Goal: Task Accomplishment & Management: Manage account settings

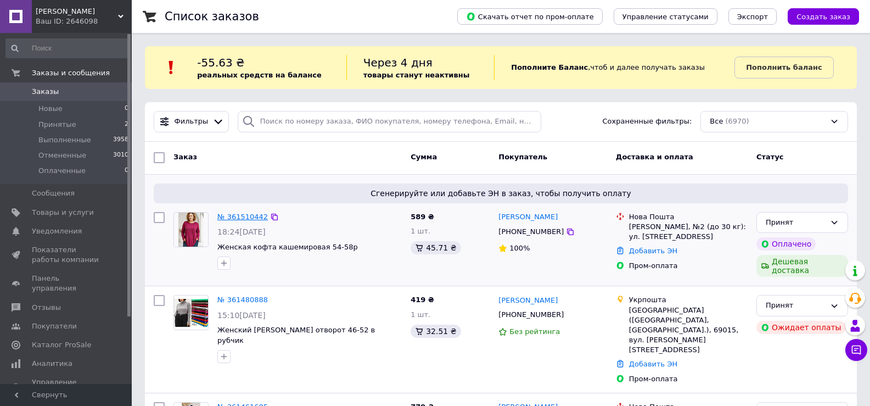
click at [251, 216] on link "№ 361510442" at bounding box center [242, 217] width 51 height 8
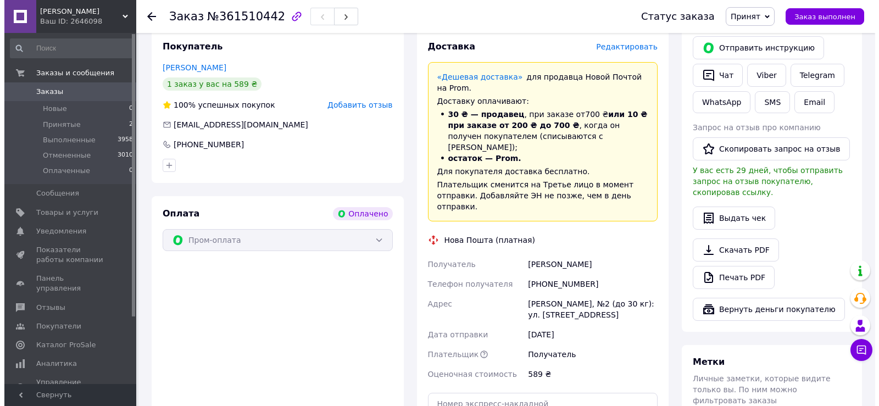
scroll to position [220, 0]
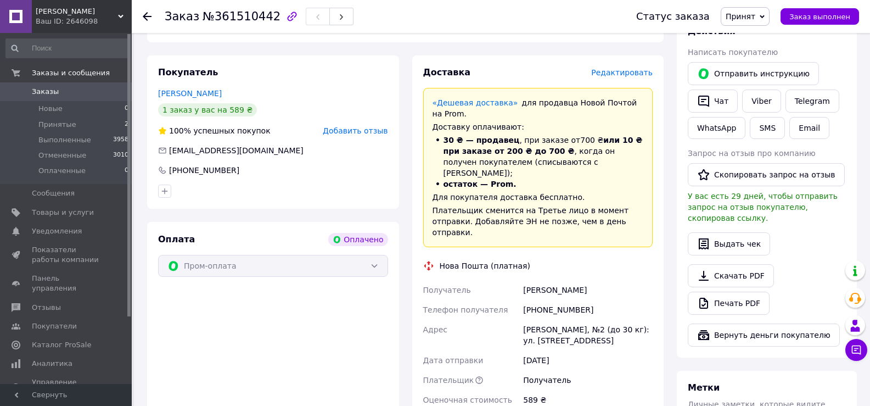
click at [625, 68] on span "Редактировать" at bounding box center [622, 72] width 62 height 9
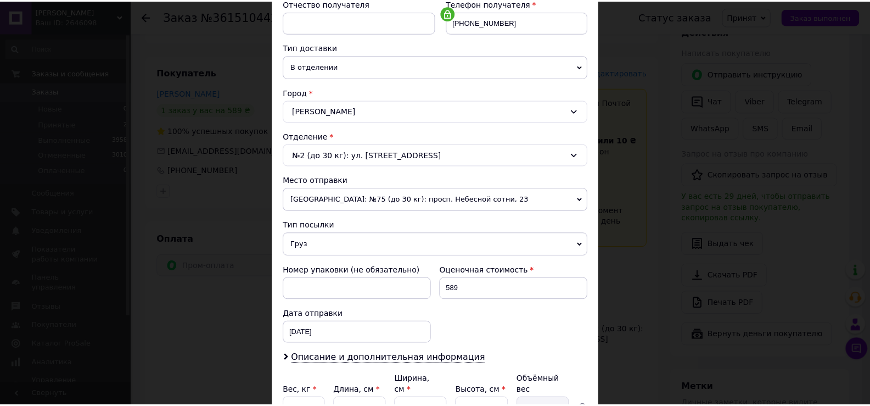
scroll to position [323, 0]
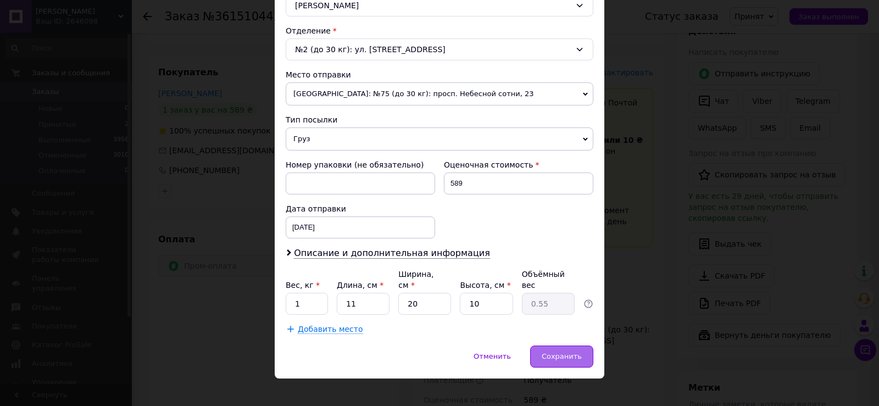
click at [569, 352] on span "Сохранить" at bounding box center [561, 356] width 40 height 8
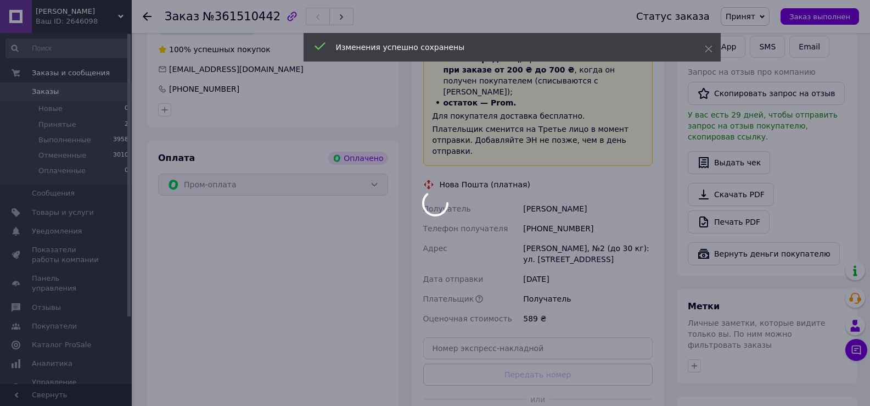
scroll to position [384, 0]
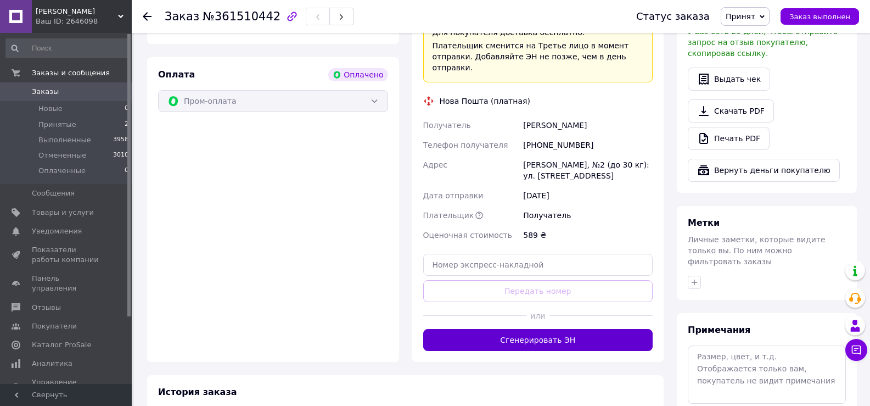
click at [553, 329] on button "Сгенерировать ЭН" at bounding box center [538, 340] width 230 height 22
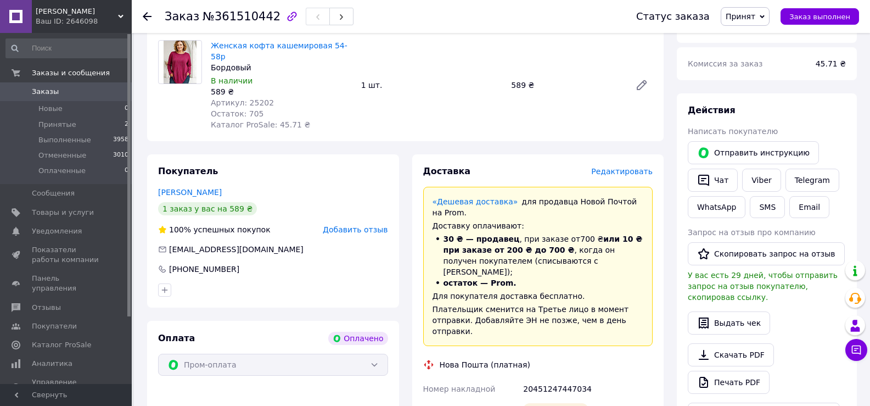
scroll to position [220, 0]
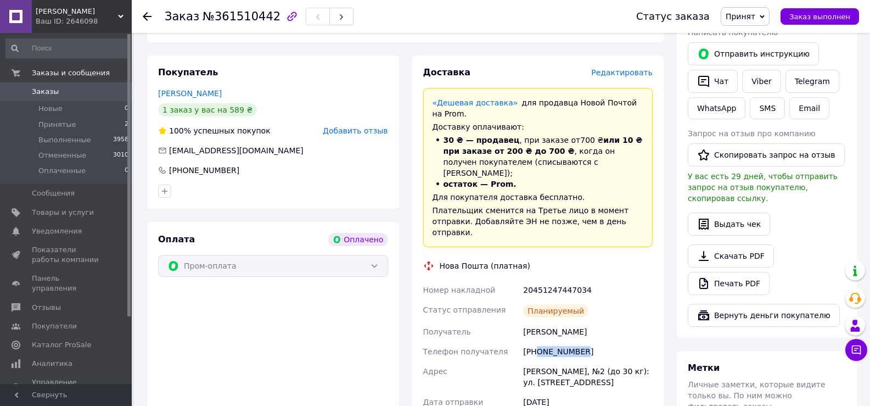
drag, startPoint x: 583, startPoint y: 307, endPoint x: 538, endPoint y: 309, distance: 45.1
click at [538, 342] on div "[PHONE_NUMBER]" at bounding box center [588, 352] width 134 height 20
drag, startPoint x: 539, startPoint y: 309, endPoint x: 505, endPoint y: 227, distance: 88.6
click at [505, 260] on div "Нова Пошта (платная)" at bounding box center [485, 265] width 96 height 11
drag, startPoint x: 519, startPoint y: 240, endPoint x: 613, endPoint y: 247, distance: 94.1
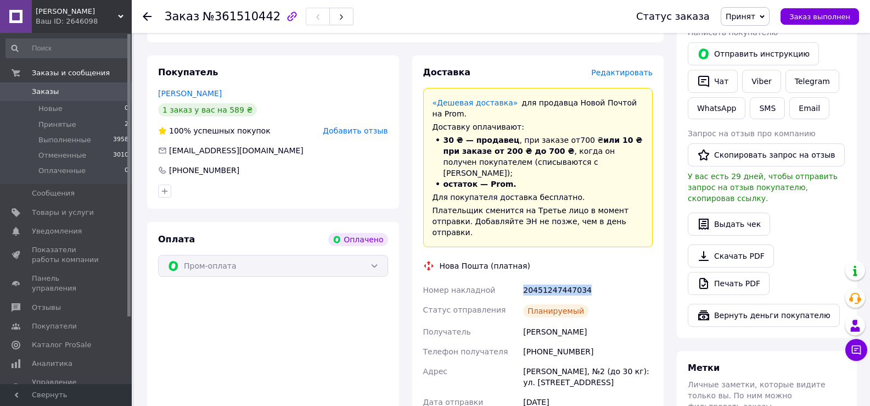
click at [613, 280] on div "Номер накладной 20451247447034 Статус отправления Планируемый Получатель [PERSO…" at bounding box center [538, 365] width 234 height 171
copy div "Номер накладной 20451247447034"
click at [75, 135] on span "Выполненные" at bounding box center [64, 140] width 53 height 10
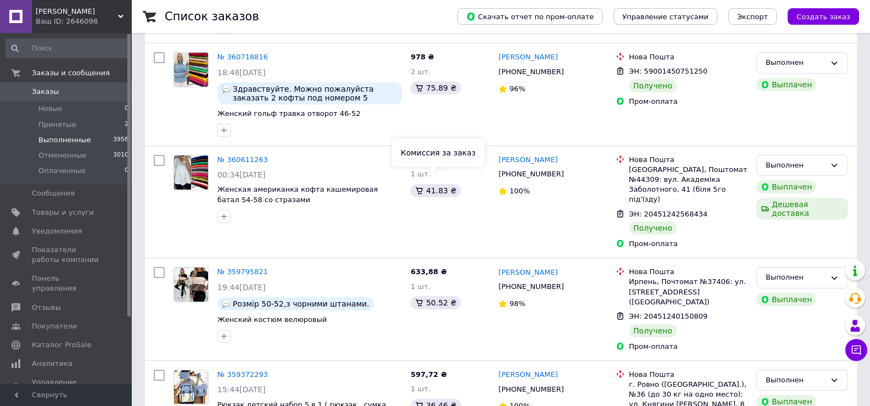
scroll to position [275, 0]
